Goal: Task Accomplishment & Management: Manage account settings

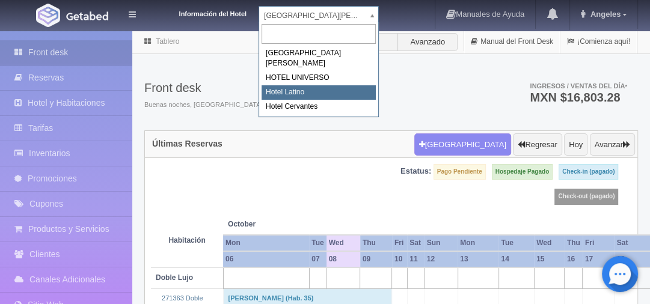
select select "625"
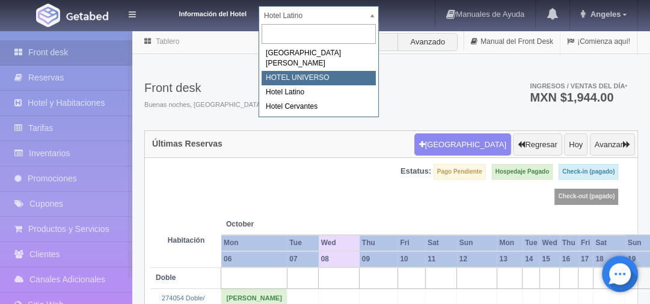
select select "358"
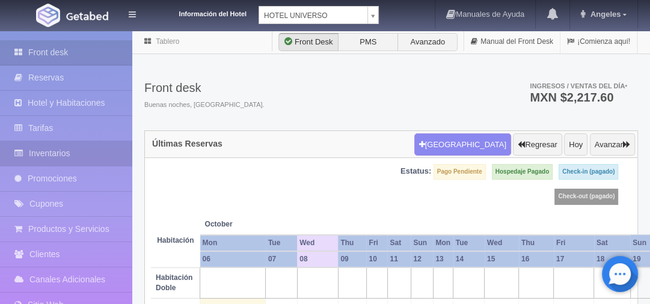
click at [51, 149] on link "Inventarios" at bounding box center [66, 153] width 132 height 25
click at [63, 152] on link "Inventarios" at bounding box center [66, 153] width 132 height 25
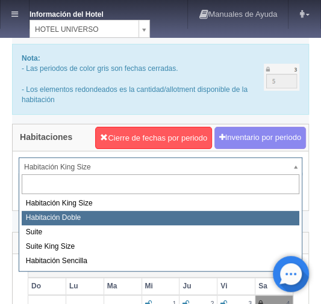
select select "583"
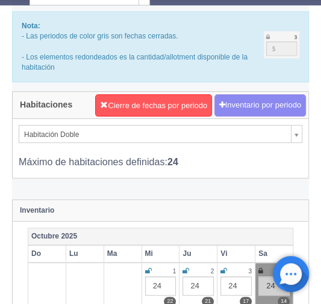
scroll to position [48, 0]
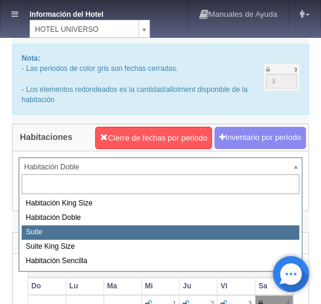
select select "584"
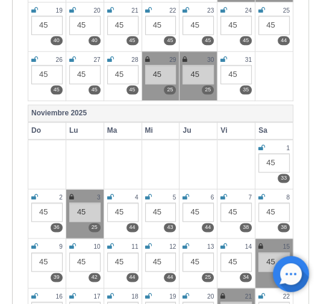
scroll to position [481, 0]
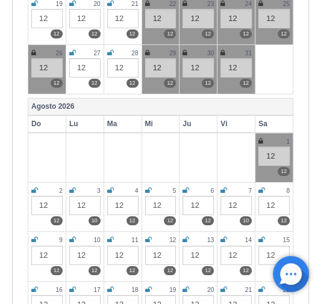
scroll to position [3081, 0]
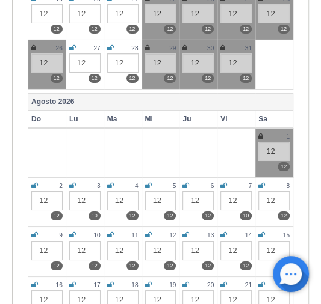
click at [34, 182] on icon at bounding box center [34, 185] width 7 height 7
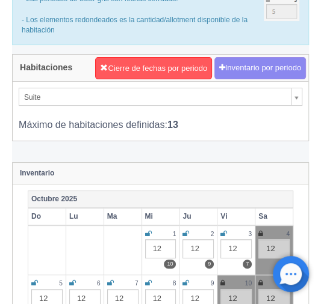
scroll to position [0, 0]
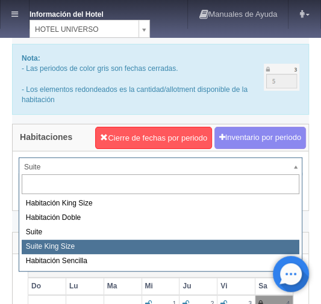
select select "588"
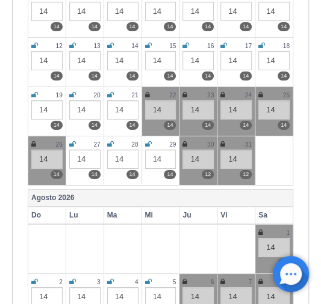
scroll to position [3033, 0]
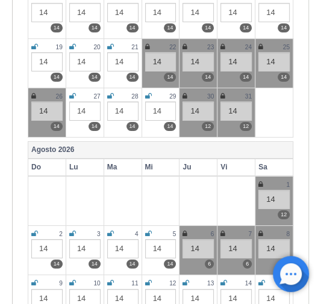
click at [34, 230] on icon at bounding box center [34, 233] width 7 height 7
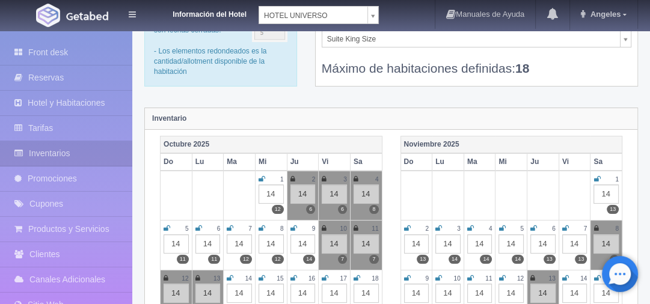
scroll to position [0, 0]
